Goal: Submit feedback/report problem: Submit feedback/report problem

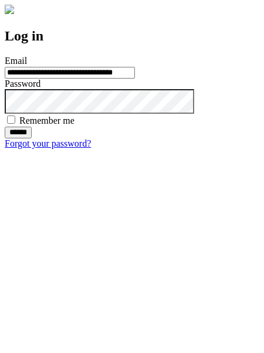
type input "**********"
click at [32, 139] on input "******" at bounding box center [18, 133] width 27 height 12
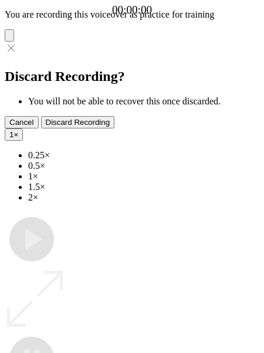
type input "**********"
